Goal: Information Seeking & Learning: Learn about a topic

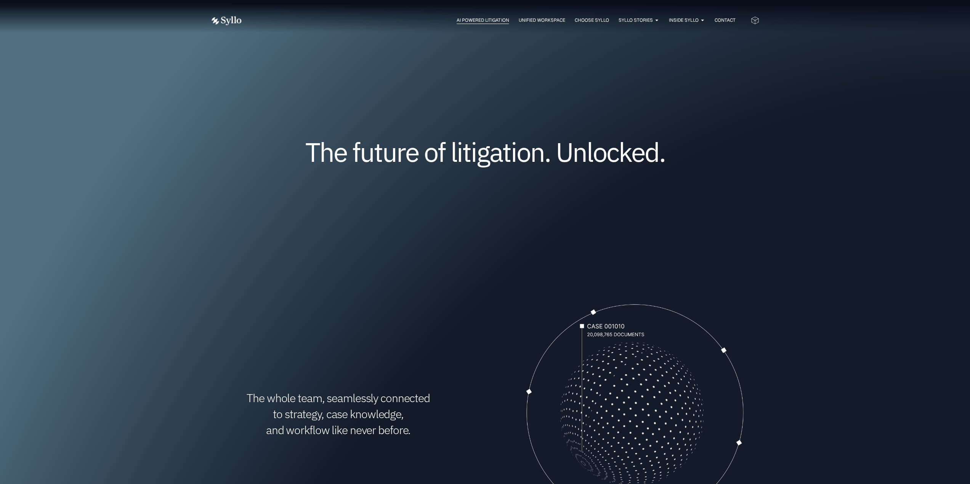
click at [469, 21] on span "AI Powered Litigation" at bounding box center [482, 20] width 52 height 7
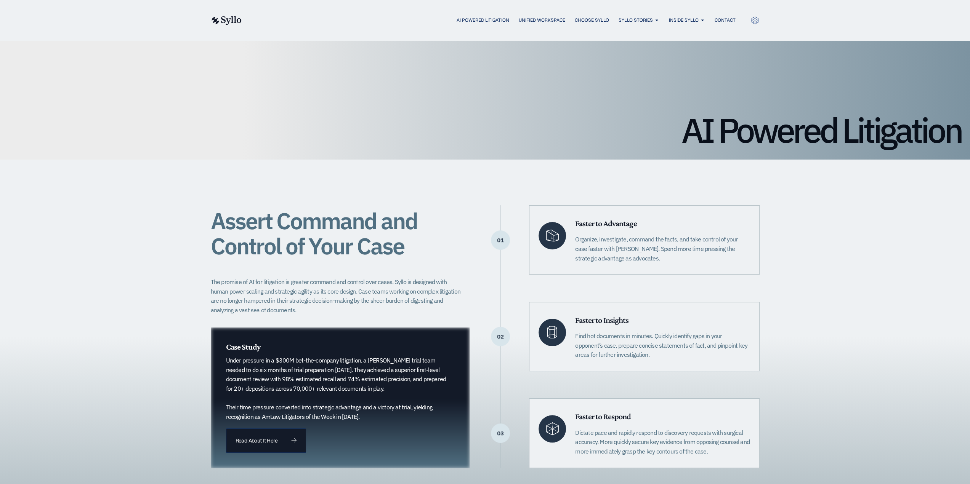
click at [229, 20] on img at bounding box center [225, 20] width 31 height 9
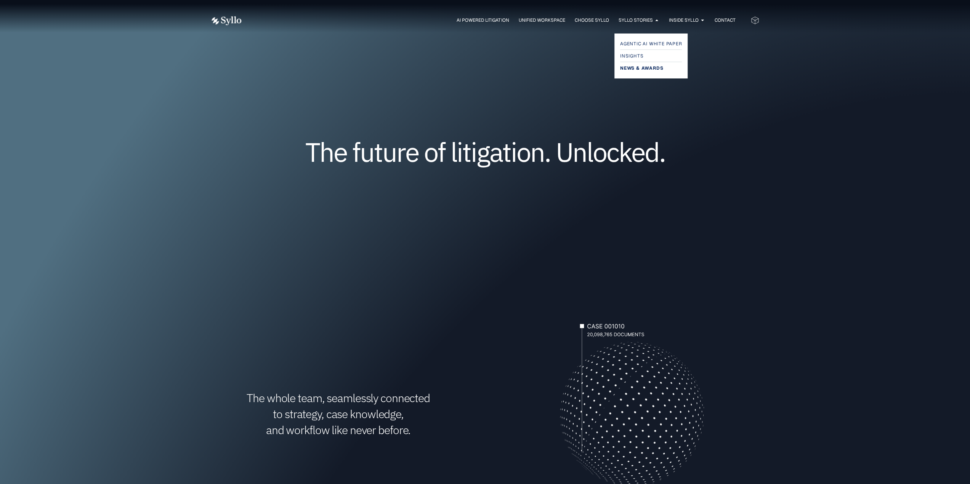
click at [643, 66] on span "News & Awards" at bounding box center [641, 68] width 43 height 9
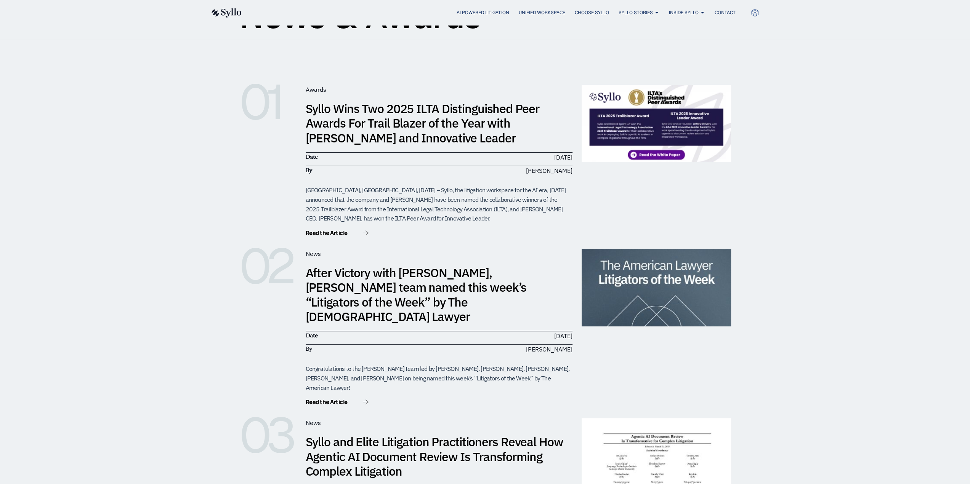
scroll to position [152, 0]
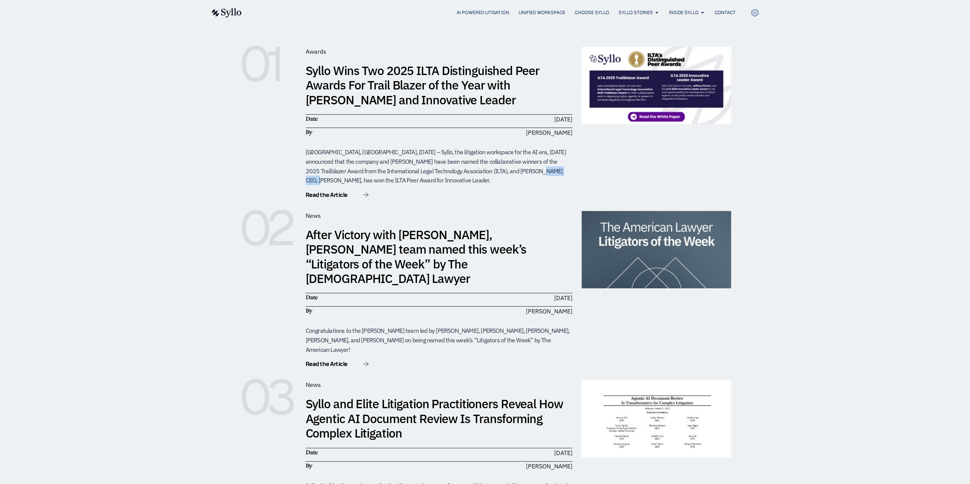
drag, startPoint x: 473, startPoint y: 173, endPoint x: 501, endPoint y: 170, distance: 28.0
click at [501, 170] on div "MYRTLE BEACH, SC, April 30, 2025 – Syllo, the litigation workspace for the AI e…" at bounding box center [439, 166] width 267 height 38
click at [478, 171] on div "MYRTLE BEACH, SC, April 30, 2025 – Syllo, the litigation workspace for the AI e…" at bounding box center [439, 166] width 267 height 38
drag, startPoint x: 510, startPoint y: 169, endPoint x: 501, endPoint y: 170, distance: 9.3
click at [501, 170] on div "MYRTLE BEACH, SC, April 30, 2025 – Syllo, the litigation workspace for the AI e…" at bounding box center [439, 166] width 267 height 38
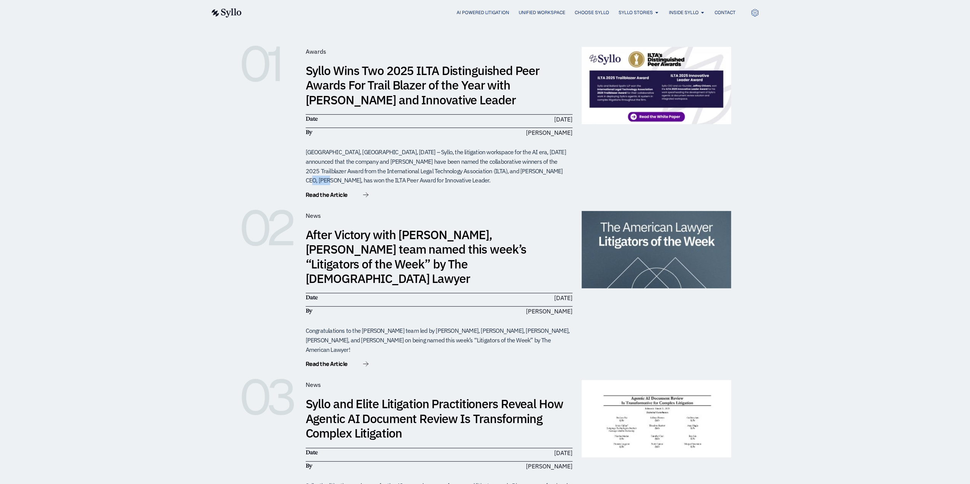
click at [501, 170] on div "MYRTLE BEACH, SC, April 30, 2025 – Syllo, the litigation workspace for the AI e…" at bounding box center [439, 166] width 267 height 38
click at [478, 174] on div "MYRTLE BEACH, SC, April 30, 2025 – Syllo, the litigation workspace for the AI e…" at bounding box center [439, 166] width 267 height 38
drag, startPoint x: 475, startPoint y: 173, endPoint x: 508, endPoint y: 172, distance: 33.5
click at [508, 172] on div "MYRTLE BEACH, SC, April 30, 2025 – Syllo, the litigation workspace for the AI e…" at bounding box center [439, 166] width 267 height 38
click at [534, 198] on div "Read the Article" at bounding box center [439, 195] width 267 height 10
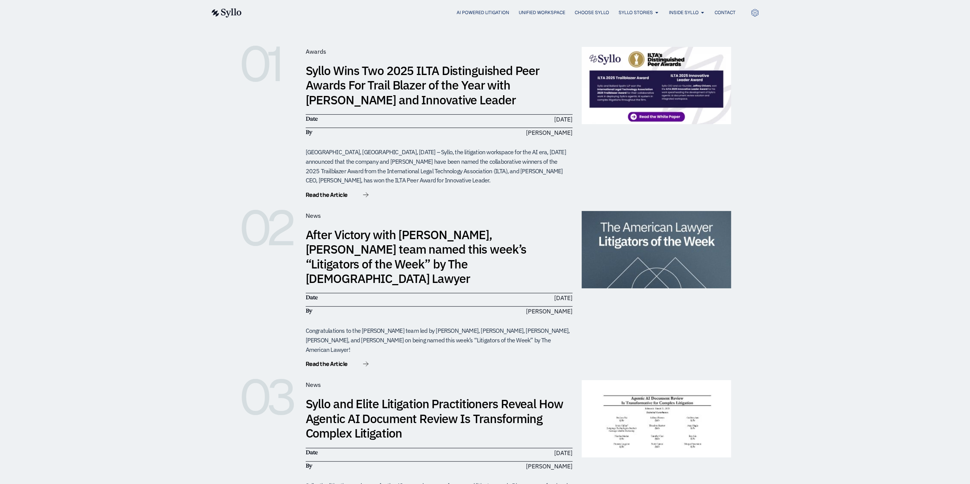
drag, startPoint x: 527, startPoint y: 195, endPoint x: 692, endPoint y: 160, distance: 168.7
drag, startPoint x: 692, startPoint y: 160, endPoint x: 797, endPoint y: 123, distance: 110.8
click at [797, 123] on div "01 Awards Syllo Wins Two 2025 ILTA Distinguished Peer Awards For Trail Blazer o…" at bounding box center [485, 369] width 970 height 737
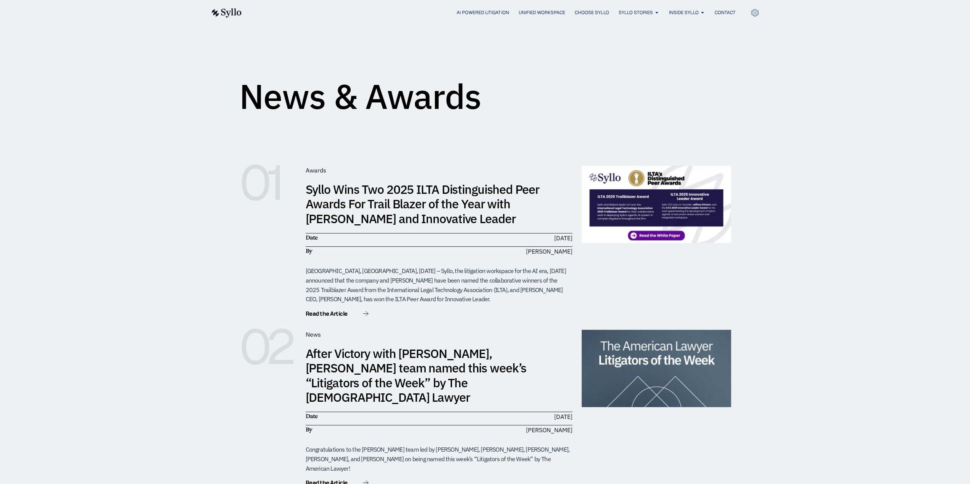
scroll to position [0, 0]
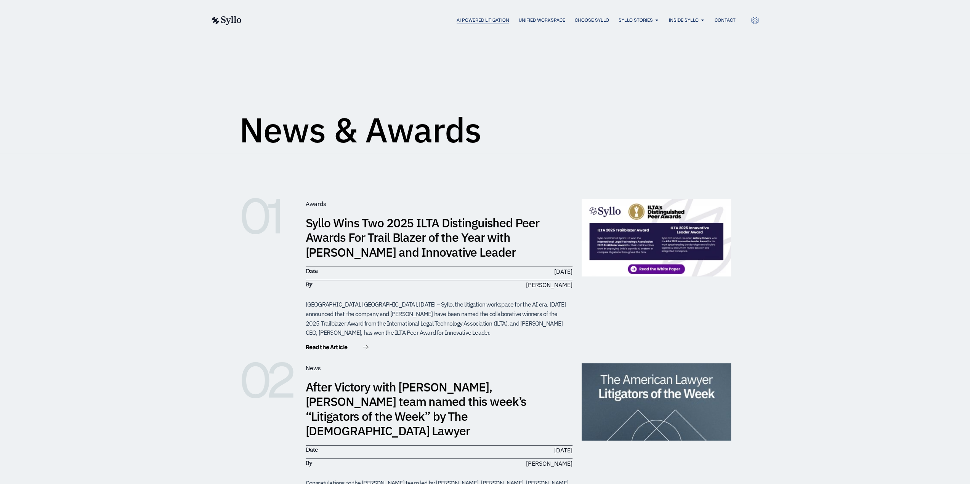
click at [460, 19] on span "AI Powered Litigation" at bounding box center [482, 20] width 52 height 7
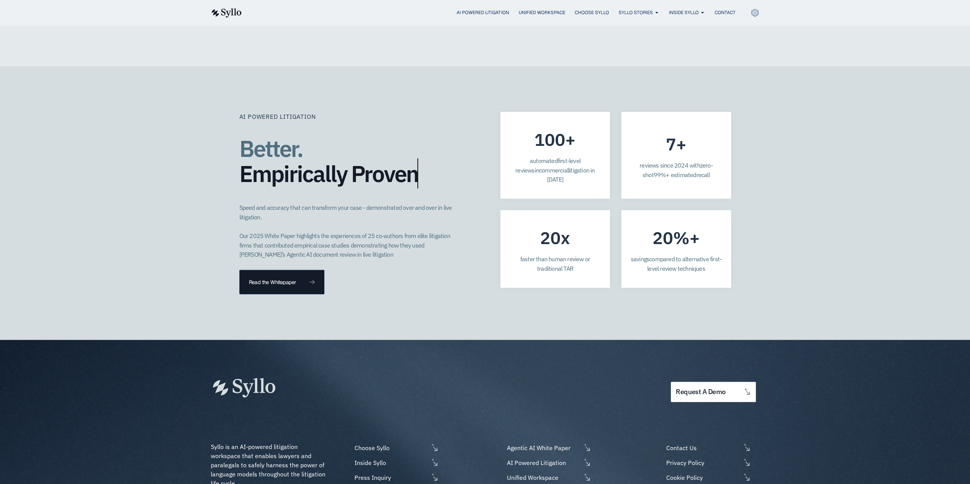
scroll to position [2058, 0]
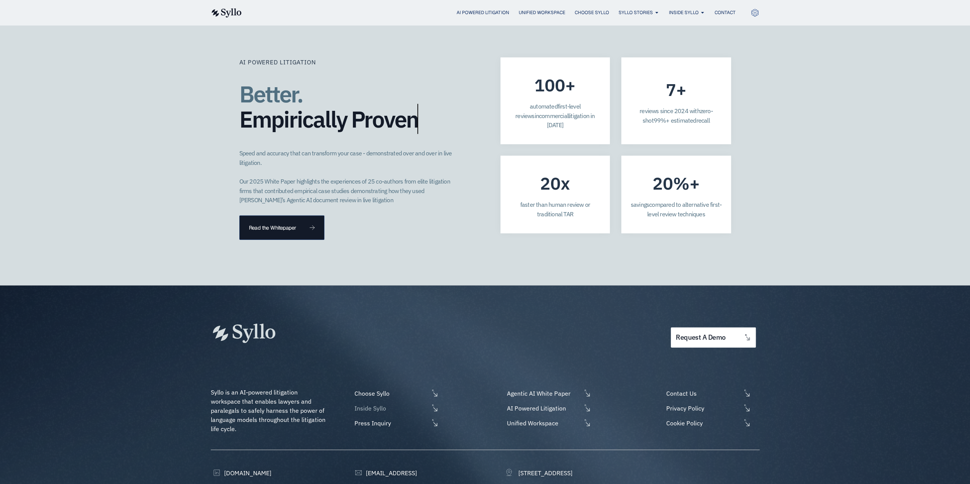
drag, startPoint x: 573, startPoint y: 343, endPoint x: 380, endPoint y: 379, distance: 195.7
click at [380, 404] on span "Inside Syllo" at bounding box center [390, 408] width 76 height 9
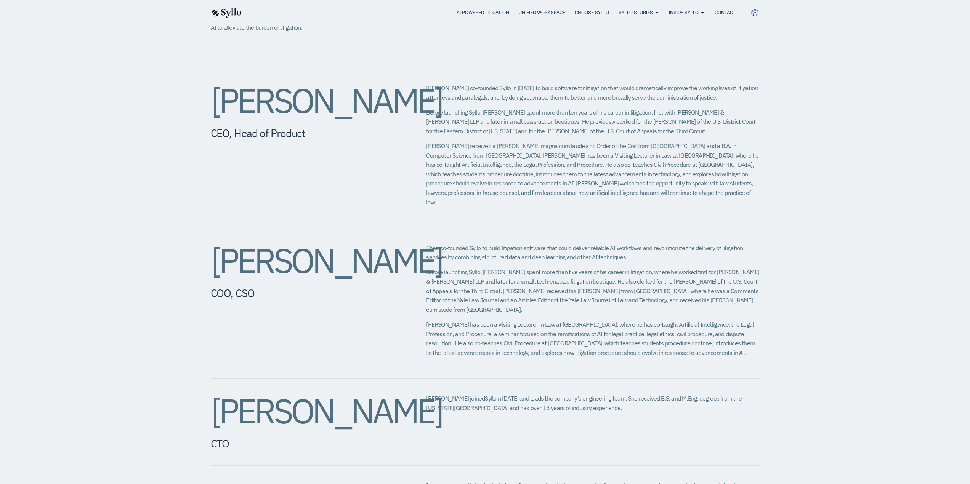
scroll to position [267, 0]
drag, startPoint x: 383, startPoint y: 379, endPoint x: 374, endPoint y: 161, distance: 218.2
click at [373, 160] on div "[PERSON_NAME] CEO, Head of Product" at bounding box center [303, 148] width 185 height 129
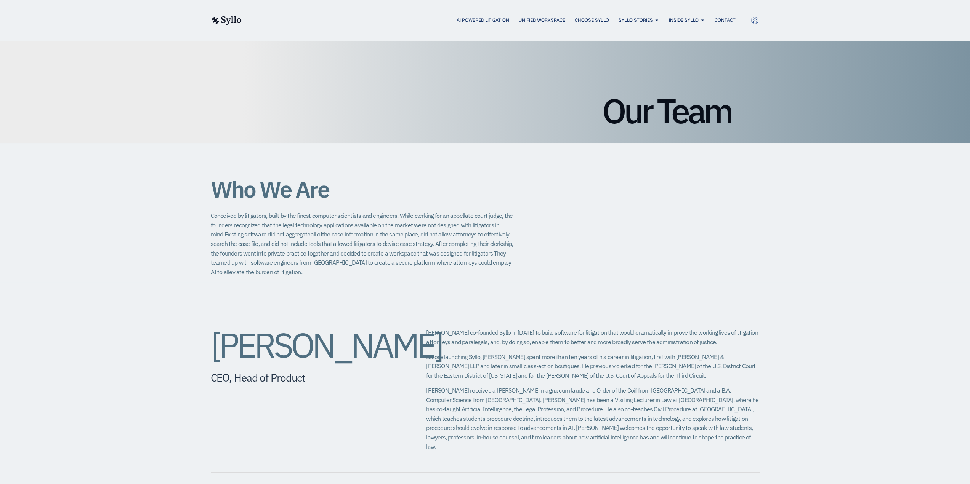
scroll to position [0, 0]
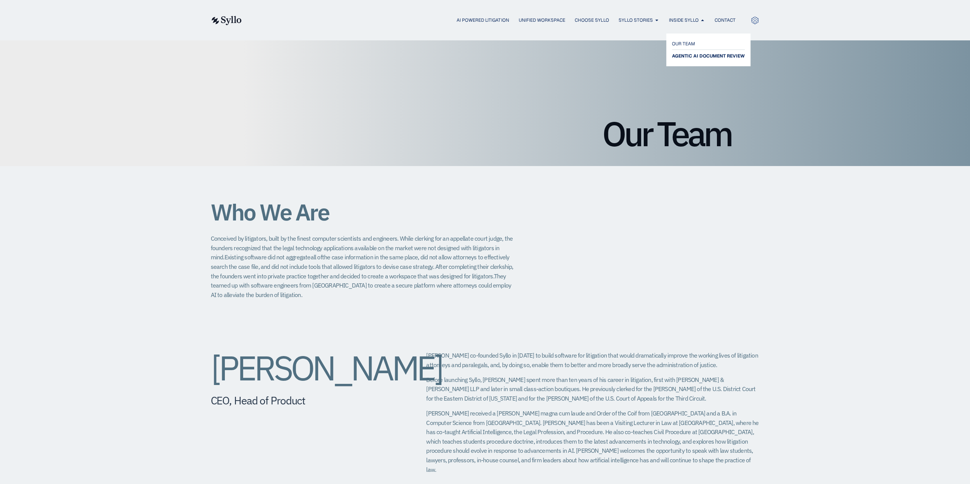
click at [693, 54] on span "AGENTIC AI DOCUMENT REVIEW" at bounding box center [708, 55] width 73 height 9
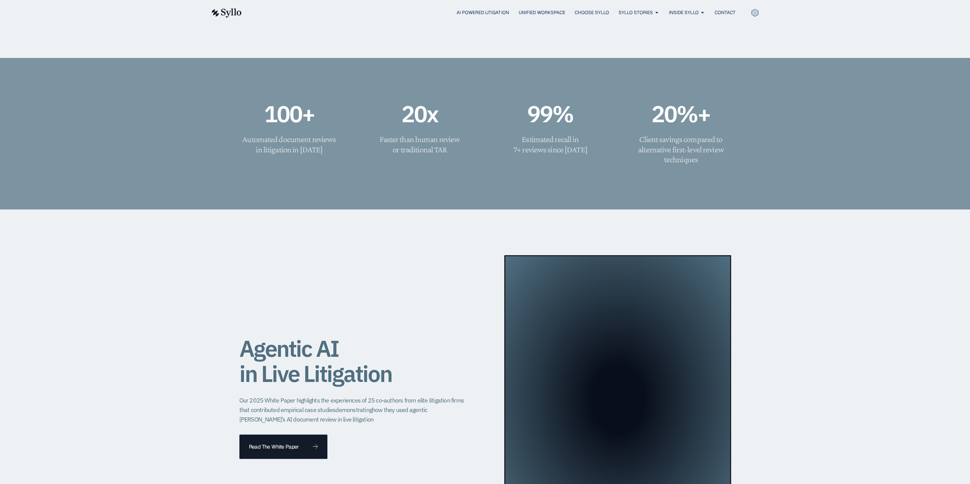
scroll to position [610, 0]
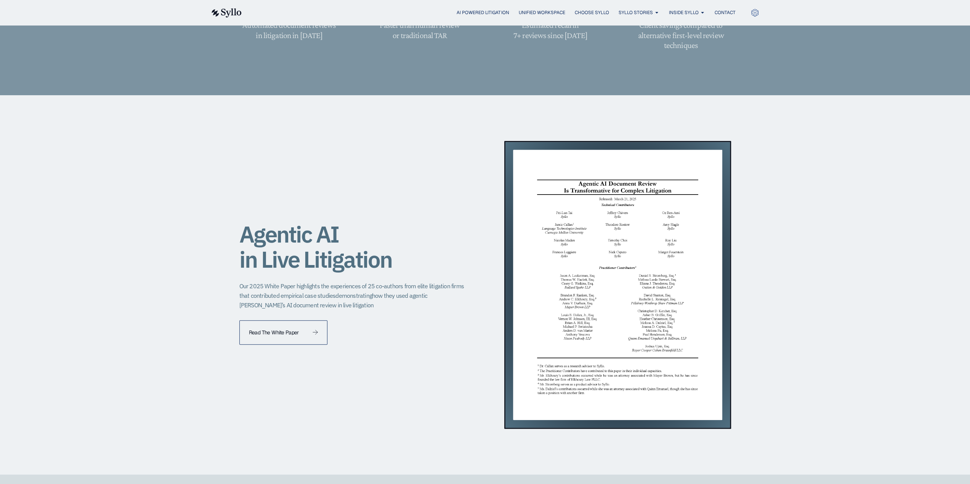
click at [300, 332] on span "Read The White Paper" at bounding box center [283, 332] width 69 height 5
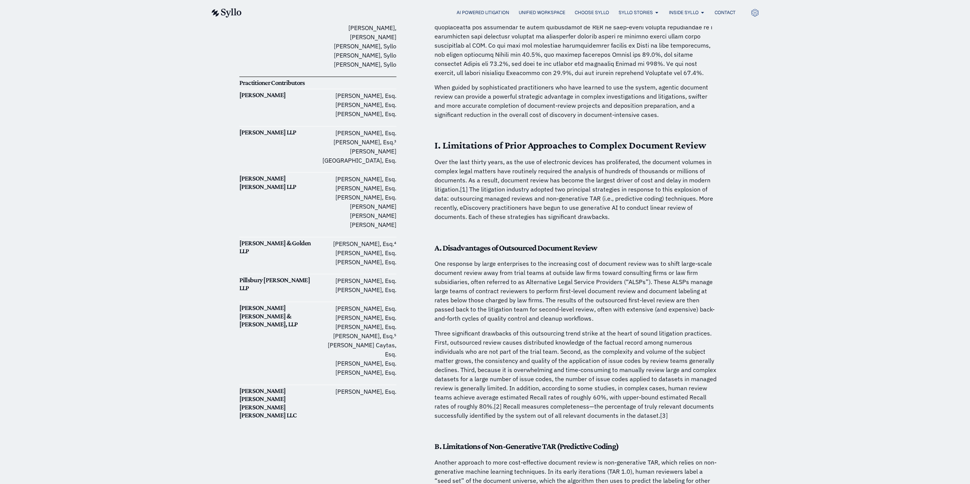
scroll to position [4814, 0]
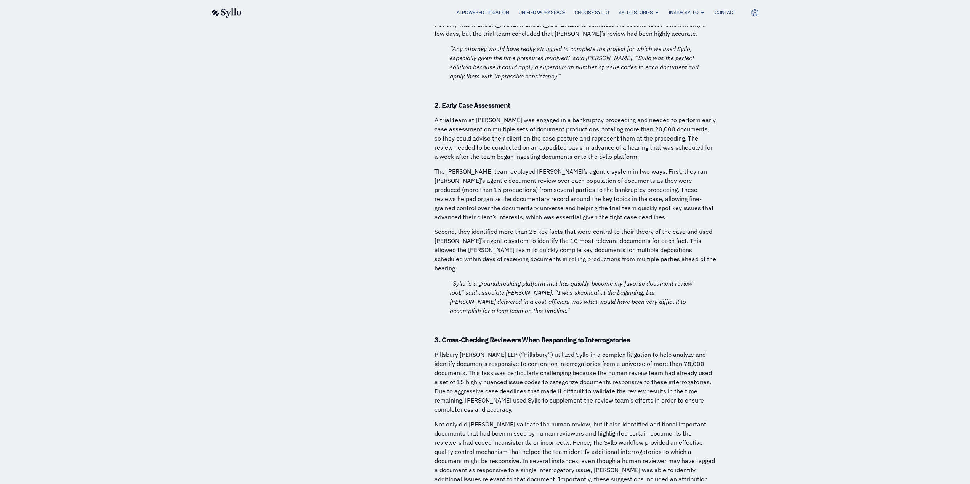
click at [561, 350] on p "Pillsbury [PERSON_NAME] LLP (“Pillsbury”) utilized Syllo in a complex litigatio…" at bounding box center [575, 382] width 282 height 64
drag, startPoint x: 729, startPoint y: 247, endPoint x: 661, endPoint y: 257, distance: 69.0
click at [667, 350] on p "Pillsbury Winthrop Shaw Pittman LLP (“Pillsbury”) utilized Syllo in a complex l…" at bounding box center [575, 382] width 282 height 64
drag, startPoint x: 599, startPoint y: 240, endPoint x: 727, endPoint y: 299, distance: 141.0
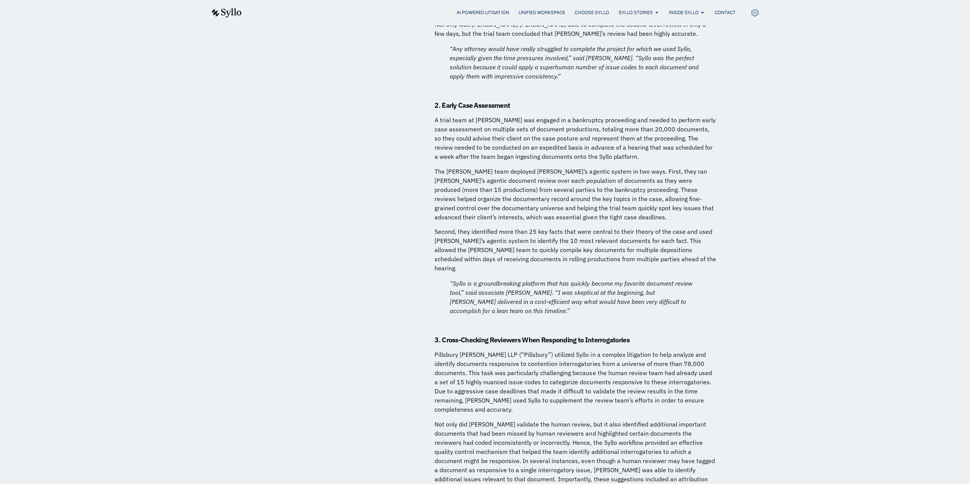
scroll to position [4891, 0]
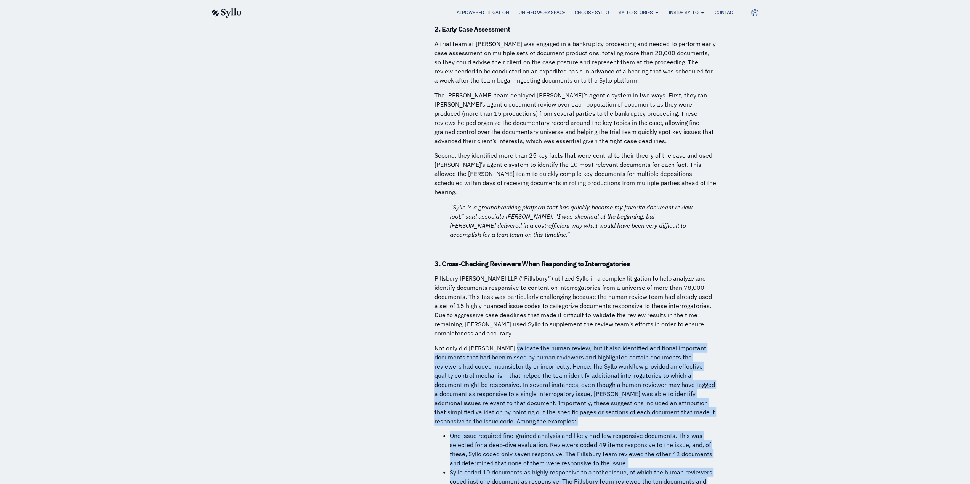
drag, startPoint x: 504, startPoint y: 237, endPoint x: 719, endPoint y: 381, distance: 258.1
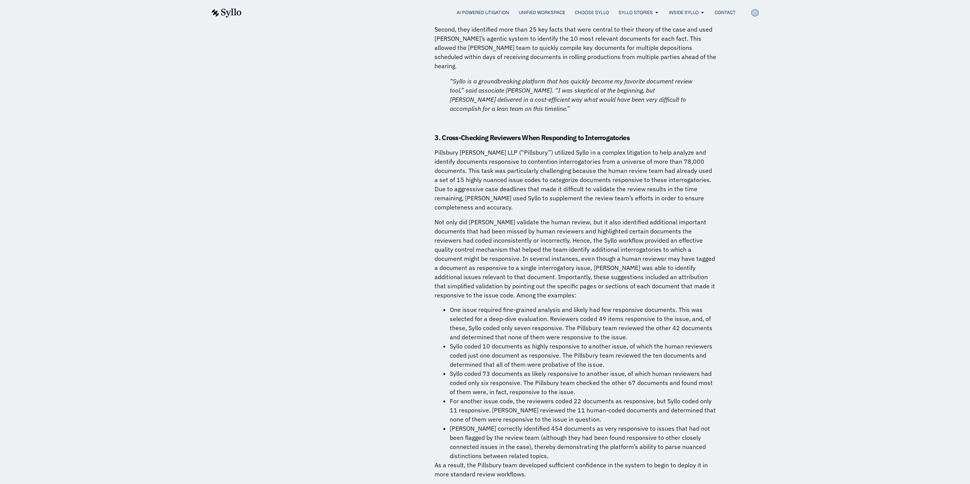
scroll to position [5007, 0]
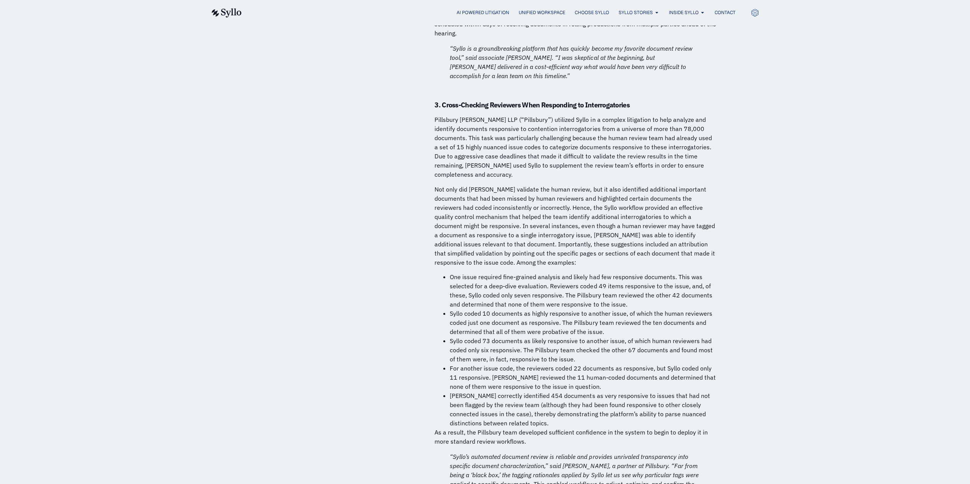
scroll to position [5045, 0]
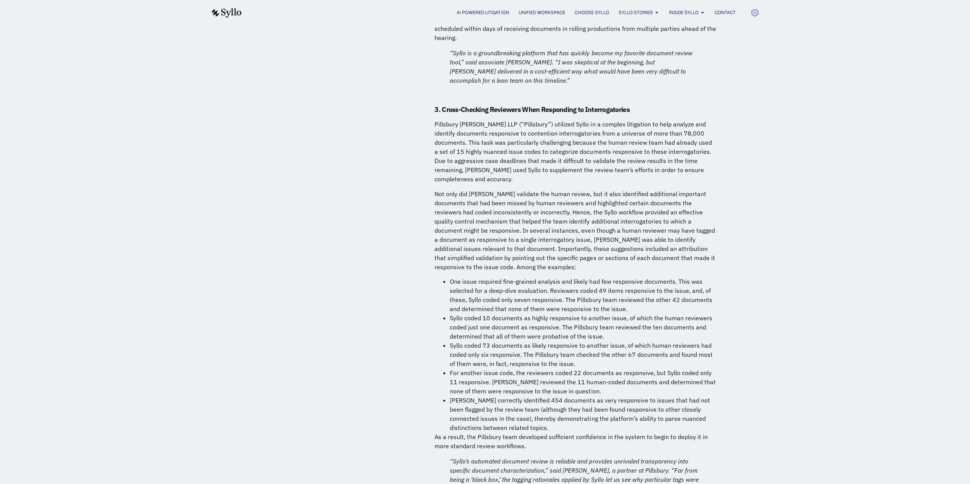
drag, startPoint x: 758, startPoint y: 188, endPoint x: 761, endPoint y: 93, distance: 95.3
drag, startPoint x: 761, startPoint y: 93, endPoint x: 739, endPoint y: 95, distance: 21.5
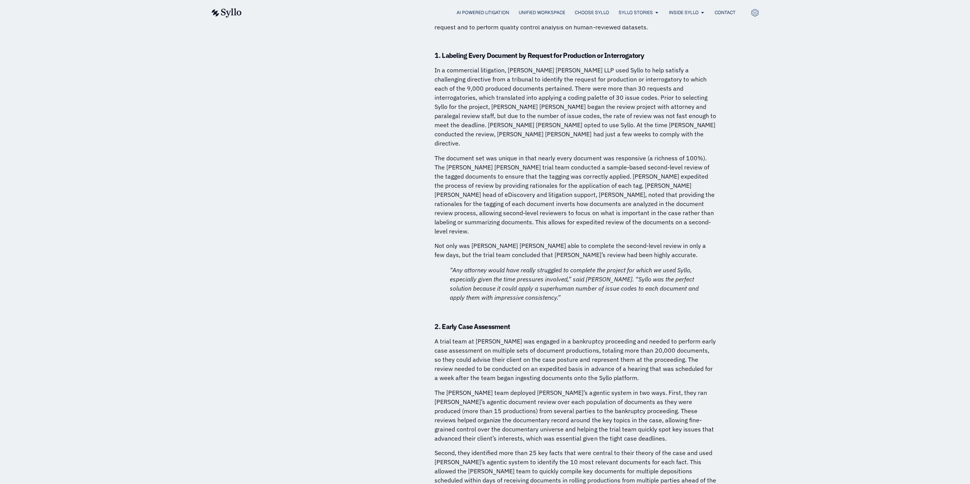
scroll to position [4588, 0]
